Goal: Task Accomplishment & Management: Use online tool/utility

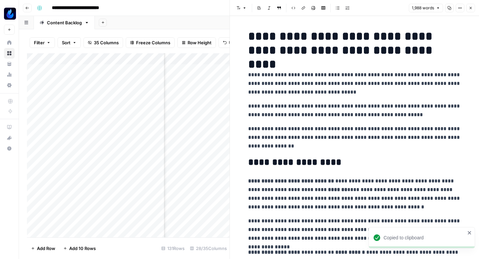
scroll to position [0, 971]
click at [468, 6] on button "Close" at bounding box center [470, 8] width 9 height 9
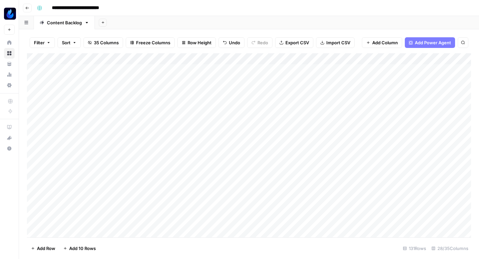
click at [112, 134] on div "Add Column" at bounding box center [249, 145] width 444 height 184
click at [337, 139] on div "Add Column" at bounding box center [249, 145] width 444 height 184
click at [205, 140] on div "Add Column" at bounding box center [249, 145] width 444 height 184
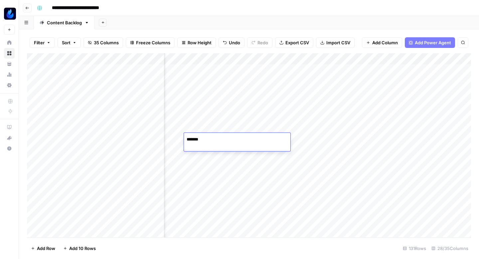
type textarea "*******"
click at [207, 137] on div "Add Column" at bounding box center [249, 145] width 444 height 184
click at [224, 141] on div "Add Column" at bounding box center [249, 145] width 444 height 184
type textarea "*"
type textarea "**********"
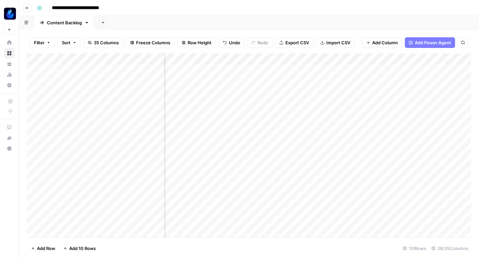
click at [273, 137] on div "Add Column" at bounding box center [249, 145] width 444 height 184
click at [243, 136] on div "Add Column" at bounding box center [249, 145] width 444 height 184
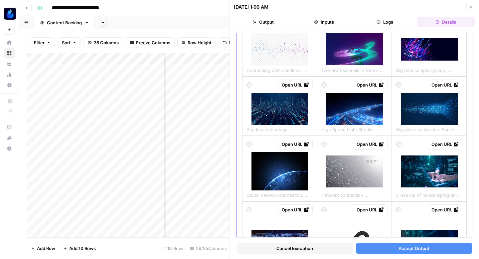
scroll to position [317, 0]
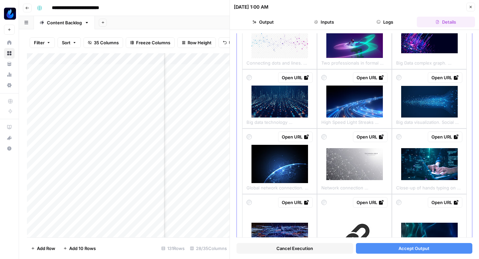
click at [453, 166] on img at bounding box center [429, 164] width 57 height 32
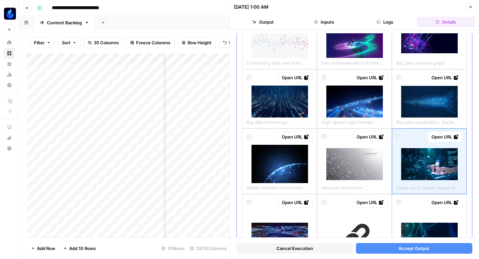
click at [452, 137] on div "Open URL" at bounding box center [444, 136] width 27 height 7
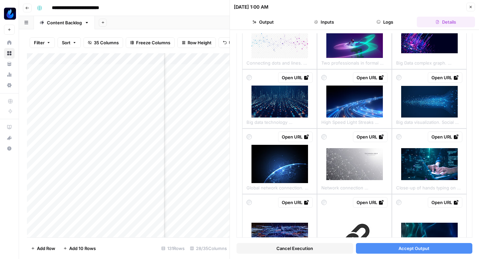
click at [434, 247] on button "Accept Output" at bounding box center [414, 248] width 117 height 11
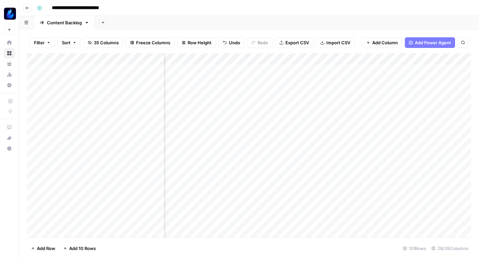
scroll to position [0, 1170]
click at [238, 137] on div "Add Column" at bounding box center [249, 145] width 444 height 184
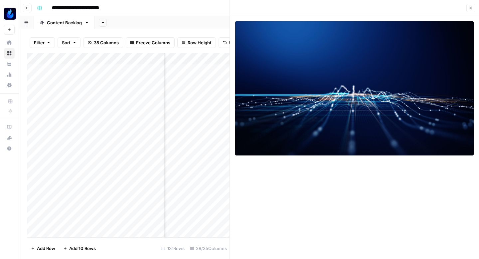
click at [473, 7] on button "Close" at bounding box center [470, 8] width 9 height 9
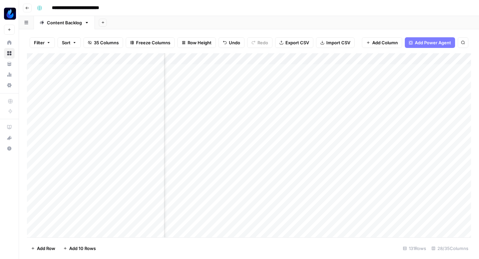
scroll to position [0, 1119]
click at [220, 138] on div "Add Column" at bounding box center [249, 145] width 444 height 184
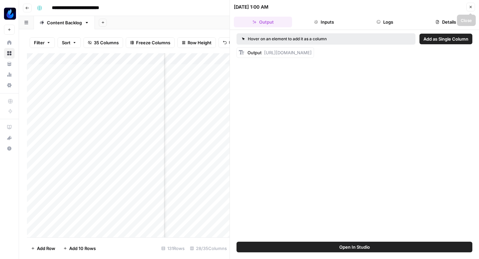
click at [470, 8] on icon "button" at bounding box center [471, 7] width 4 height 4
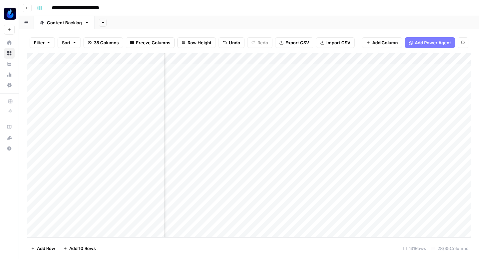
click at [231, 136] on div "Add Column" at bounding box center [249, 145] width 444 height 184
click at [203, 136] on div "Add Column" at bounding box center [249, 145] width 444 height 184
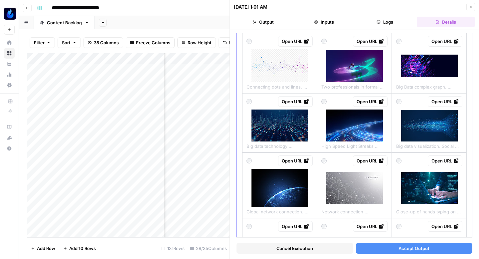
scroll to position [310, 0]
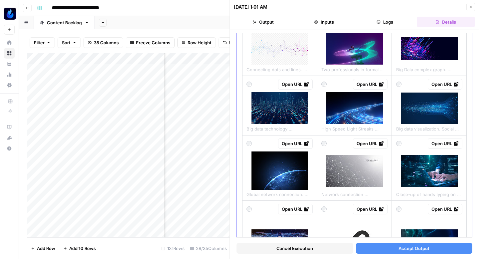
click at [422, 181] on img at bounding box center [429, 171] width 57 height 32
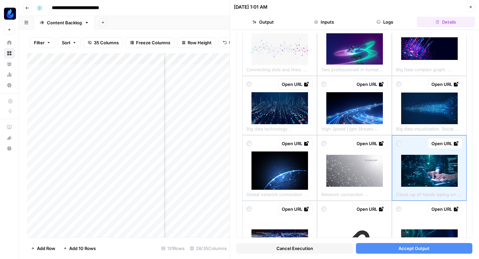
click at [430, 248] on button "Accept Output" at bounding box center [414, 248] width 117 height 11
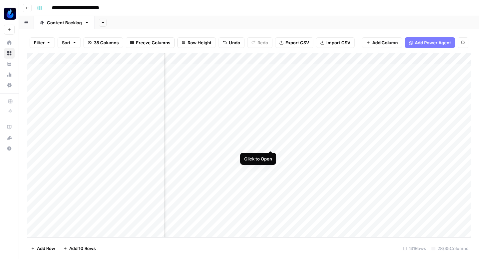
click at [271, 136] on div "Add Column" at bounding box center [249, 145] width 444 height 184
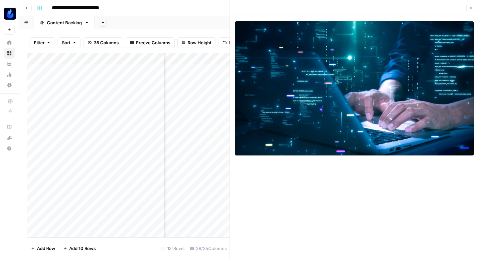
click at [471, 8] on icon "button" at bounding box center [471, 8] width 4 height 4
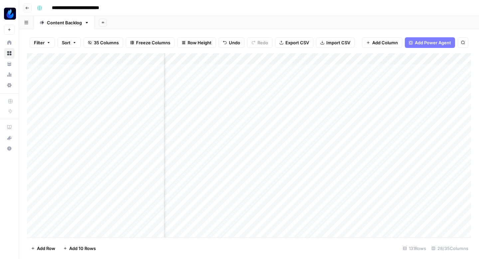
scroll to position [1, 971]
click at [258, 170] on div "Add Column" at bounding box center [249, 145] width 444 height 184
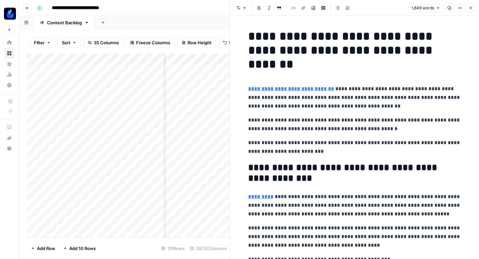
click at [451, 9] on button "Copy" at bounding box center [449, 8] width 9 height 9
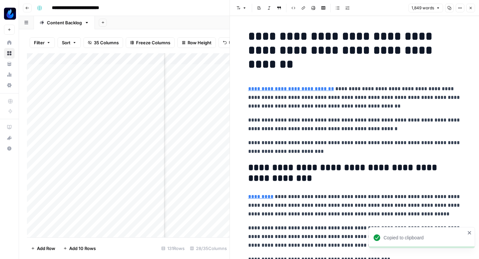
click at [472, 8] on icon "button" at bounding box center [471, 8] width 4 height 4
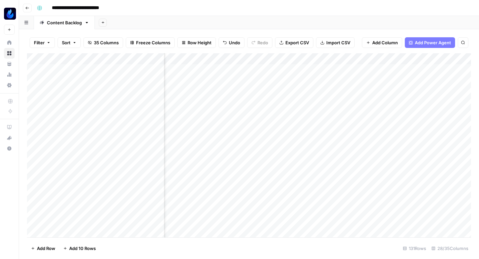
scroll to position [1, 492]
click at [287, 176] on div "Add Column" at bounding box center [249, 145] width 444 height 184
click at [326, 176] on div "Add Column" at bounding box center [249, 145] width 444 height 184
click at [131, 172] on div "Add Column" at bounding box center [249, 145] width 444 height 184
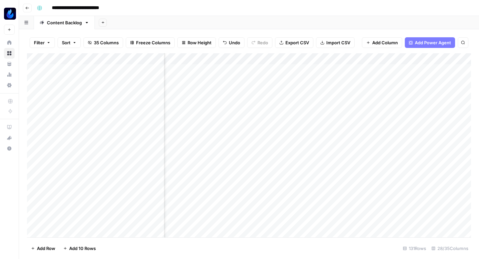
scroll to position [1, 1147]
click at [234, 175] on div "Add Column" at bounding box center [249, 145] width 444 height 184
type input "**********"
click at [241, 174] on div "Add Column" at bounding box center [249, 145] width 444 height 184
click at [244, 177] on div "Add Column" at bounding box center [249, 145] width 444 height 184
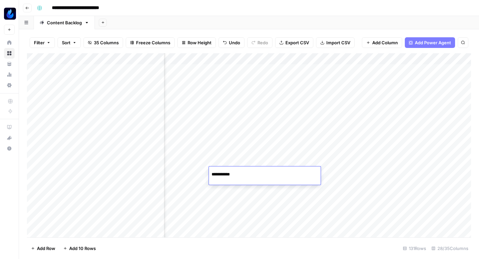
click at [244, 177] on input "**********" at bounding box center [265, 174] width 106 height 8
type input "**********"
click at [240, 171] on div "Add Column" at bounding box center [249, 145] width 444 height 184
click at [216, 175] on div "Add Column" at bounding box center [249, 145] width 444 height 184
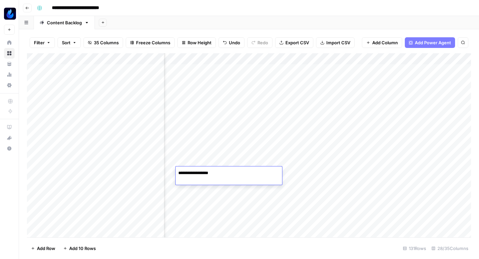
type textarea "**********"
click at [265, 172] on div "Add Column" at bounding box center [249, 145] width 444 height 184
click at [290, 171] on div "Add Column" at bounding box center [249, 145] width 444 height 184
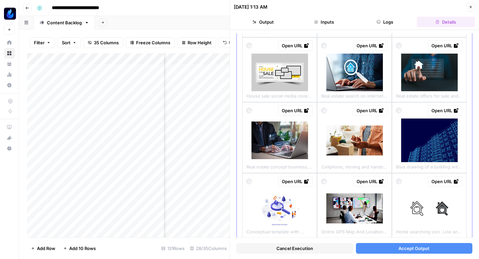
scroll to position [182, 0]
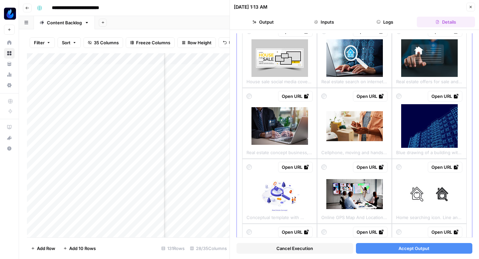
click at [351, 64] on img at bounding box center [354, 58] width 57 height 38
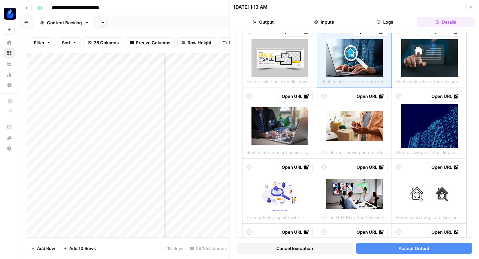
click at [399, 246] on span "Accept Output" at bounding box center [413, 248] width 31 height 7
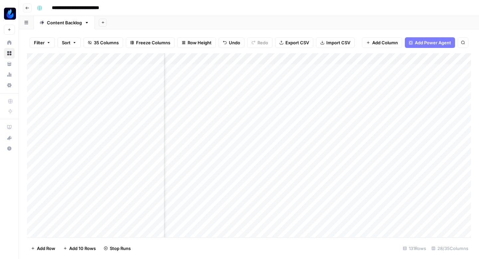
scroll to position [1, 1117]
click at [293, 171] on div "Add Column" at bounding box center [249, 145] width 444 height 184
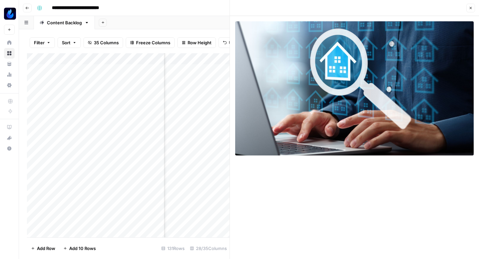
click at [471, 9] on icon "button" at bounding box center [471, 8] width 4 height 4
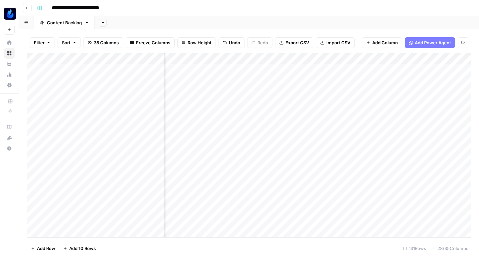
scroll to position [1, 1092]
click at [186, 172] on div "Add Column" at bounding box center [249, 145] width 444 height 184
click at [190, 172] on div "Add Column" at bounding box center [249, 145] width 444 height 184
click at [186, 173] on textarea "**********" at bounding box center [197, 172] width 106 height 9
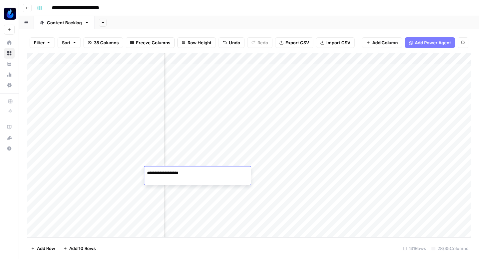
click at [186, 173] on textarea "**********" at bounding box center [197, 172] width 106 height 9
type textarea "**********"
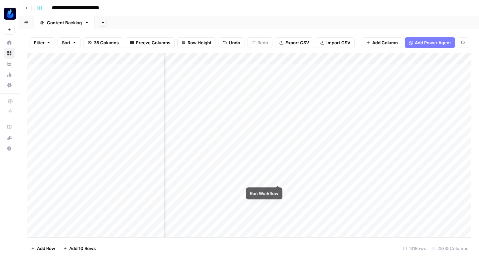
click at [276, 171] on div "Add Column" at bounding box center [249, 145] width 444 height 184
click at [277, 126] on div "Add Column" at bounding box center [249, 145] width 444 height 184
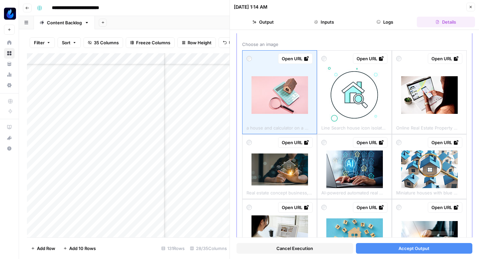
scroll to position [32, 0]
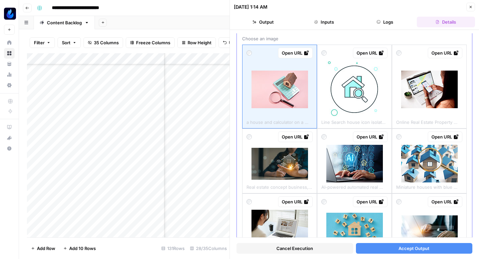
click at [361, 103] on img at bounding box center [354, 89] width 57 height 57
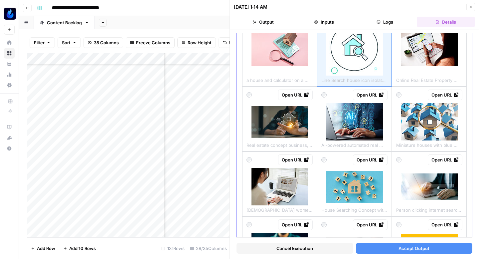
scroll to position [75, 0]
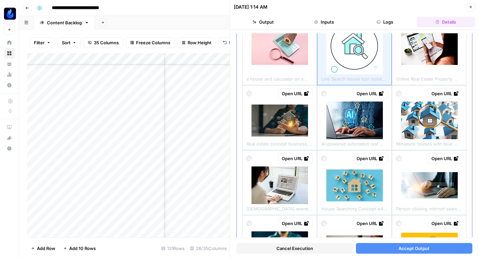
click at [443, 115] on img at bounding box center [429, 120] width 57 height 38
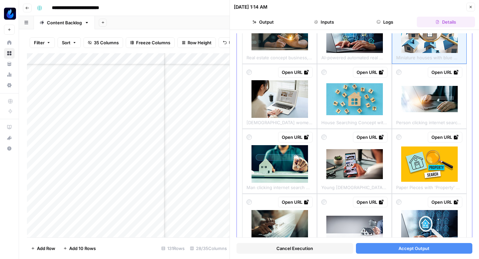
scroll to position [163, 0]
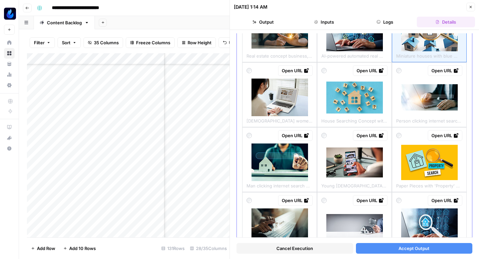
click at [299, 162] on img at bounding box center [279, 162] width 57 height 38
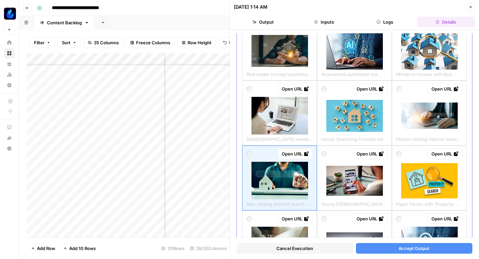
scroll to position [136, 0]
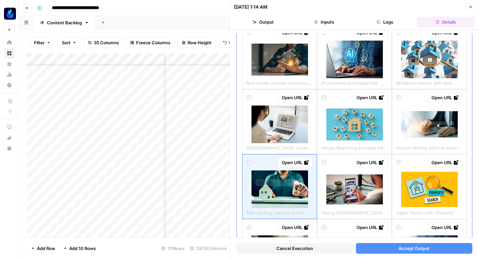
click at [430, 62] on img at bounding box center [429, 60] width 57 height 38
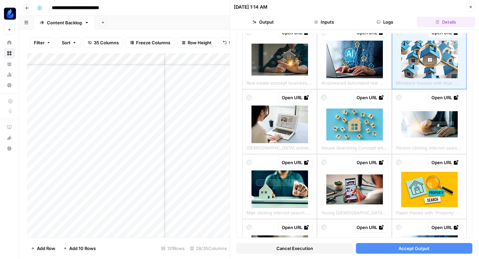
click at [408, 248] on span "Accept Output" at bounding box center [413, 248] width 31 height 7
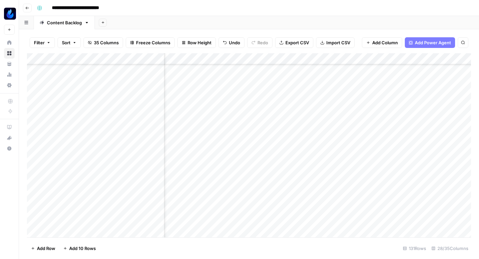
click at [336, 124] on div "Add Column" at bounding box center [249, 145] width 444 height 184
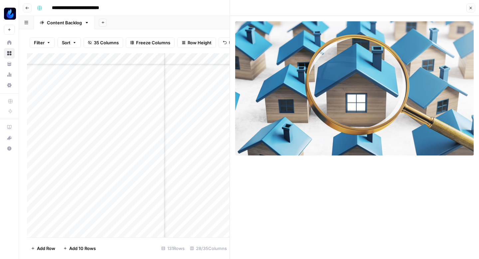
click at [473, 9] on button "Close" at bounding box center [470, 8] width 9 height 9
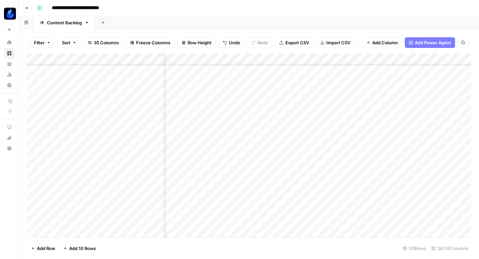
scroll to position [46, 912]
click at [317, 142] on div "Add Column" at bounding box center [249, 145] width 444 height 184
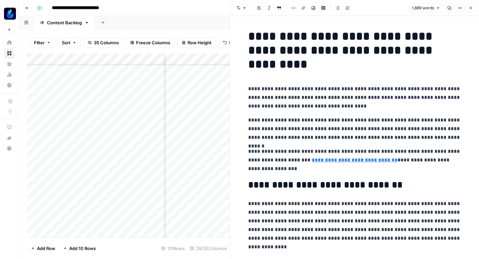
click at [447, 8] on icon "button" at bounding box center [449, 8] width 4 height 4
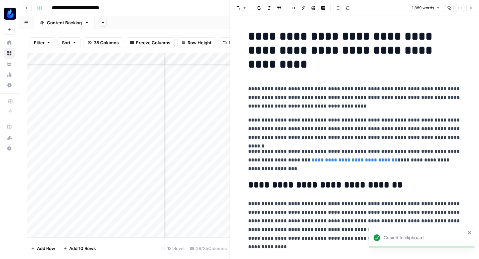
click at [474, 8] on button "Close" at bounding box center [470, 8] width 9 height 9
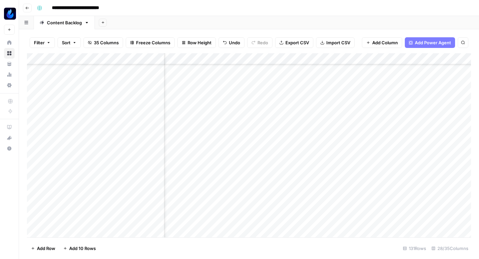
scroll to position [46, 516]
click at [282, 148] on div "Add Column" at bounding box center [249, 145] width 444 height 184
click at [149, 144] on div "Add Column" at bounding box center [249, 145] width 444 height 184
click at [339, 144] on div "Add Column" at bounding box center [249, 145] width 444 height 184
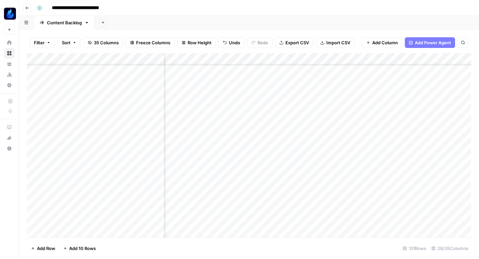
scroll to position [46, 1013]
click at [255, 148] on div "Add Column" at bounding box center [249, 145] width 444 height 184
type textarea "**********"
click at [260, 140] on div "Add Column" at bounding box center [249, 145] width 444 height 184
type textarea "**********"
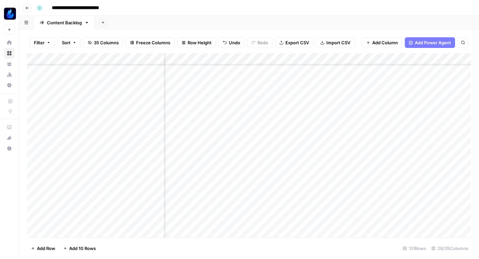
click at [312, 145] on div "Add Column" at bounding box center [249, 145] width 444 height 184
click at [336, 144] on div at bounding box center [313, 147] width 61 height 18
click at [309, 145] on div at bounding box center [313, 147] width 61 height 18
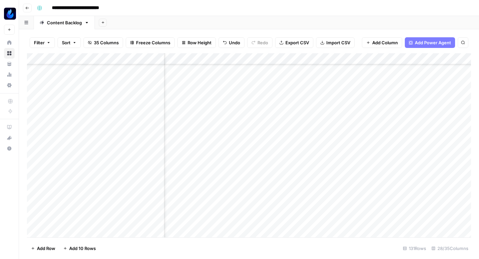
click at [339, 191] on div "Add Column" at bounding box center [249, 145] width 444 height 184
click at [337, 144] on div "Add Column" at bounding box center [249, 145] width 444 height 184
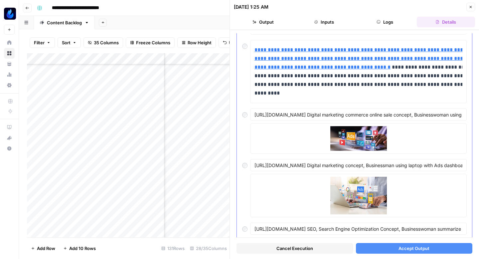
scroll to position [496, 0]
click at [358, 138] on span "Click to preview" at bounding box center [358, 138] width 78 height 12
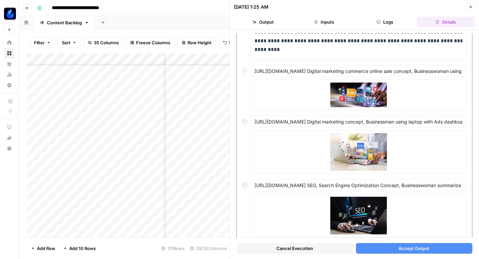
scroll to position [548, 0]
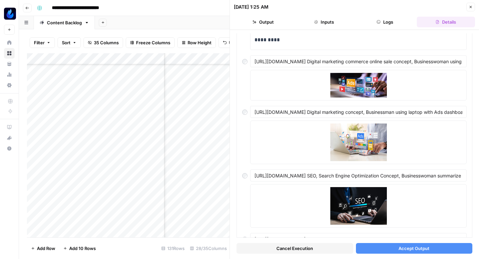
click at [369, 245] on button "Accept Output" at bounding box center [414, 248] width 117 height 11
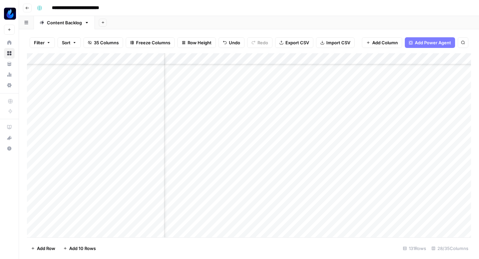
scroll to position [46, 1135]
click at [273, 143] on div "Add Column" at bounding box center [249, 145] width 444 height 184
